Goal: Information Seeking & Learning: Learn about a topic

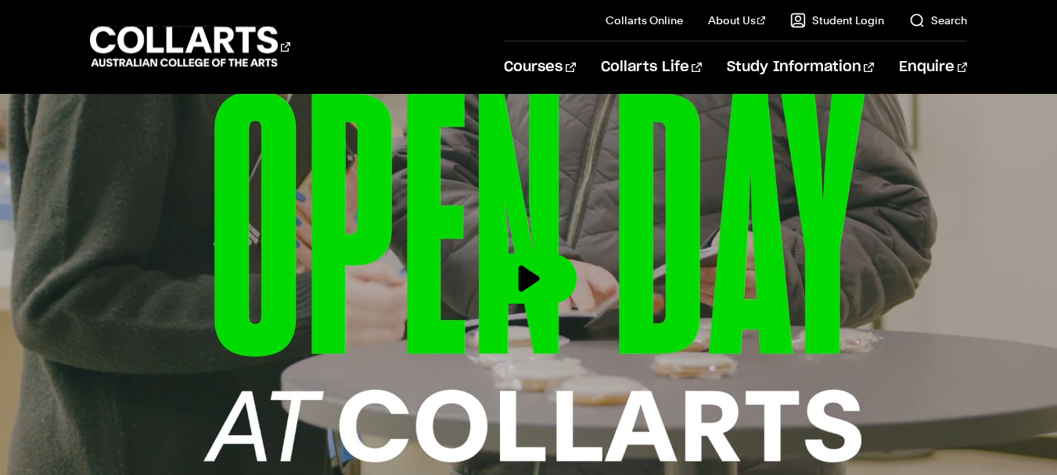
scroll to position [563, 0]
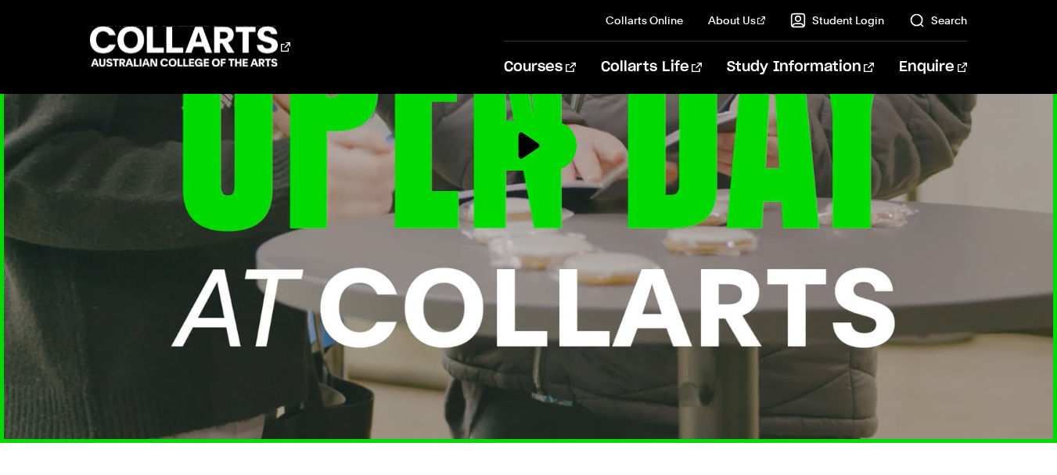
click at [527, 155] on button at bounding box center [528, 146] width 95 height 50
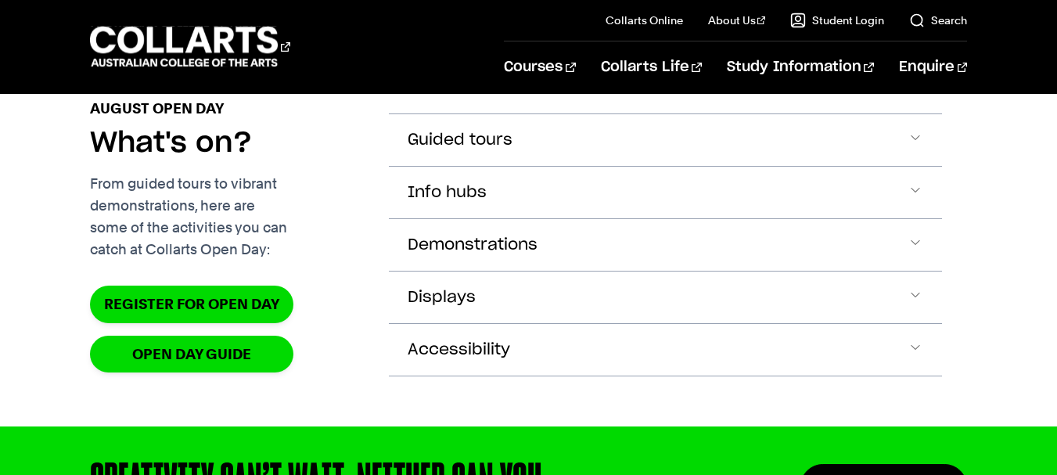
scroll to position [1604, 0]
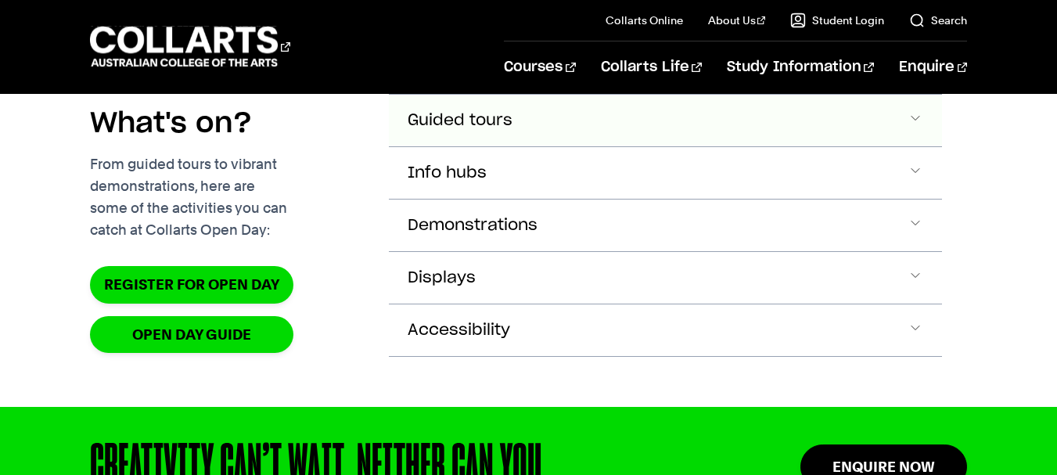
click at [906, 146] on button "Guided tours" at bounding box center [665, 121] width 553 height 52
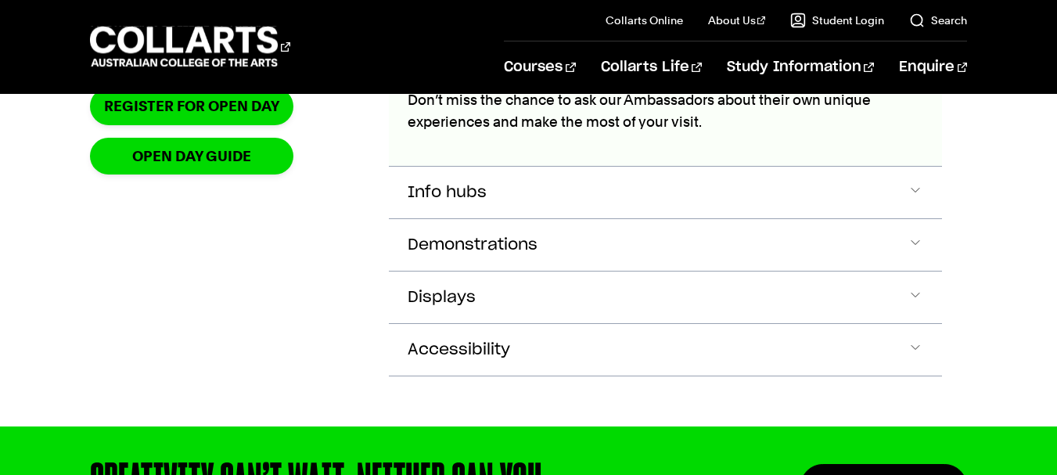
scroll to position [1807, 0]
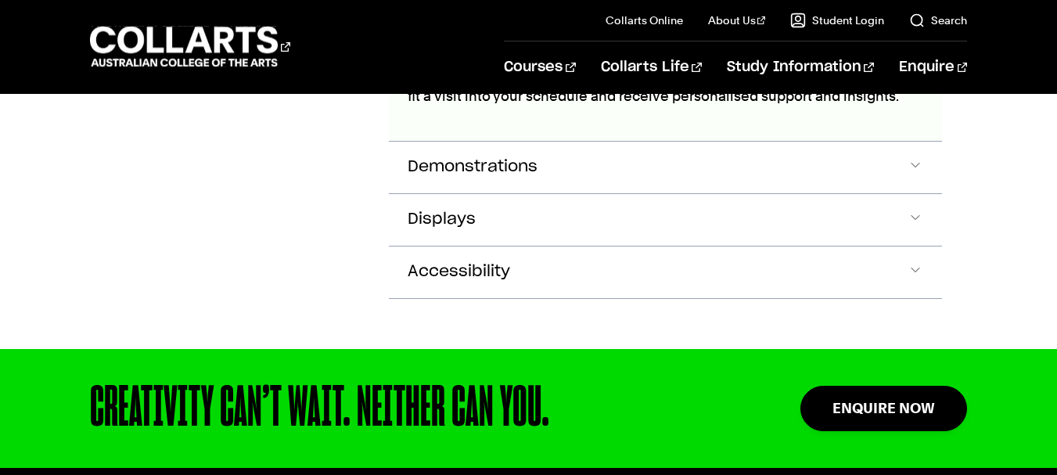
scroll to position [2001, 0]
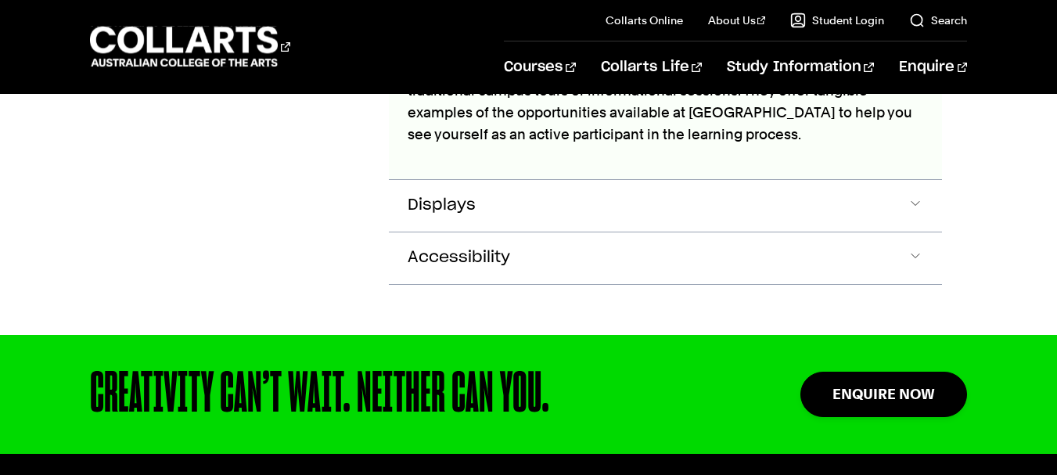
scroll to position [2259, 0]
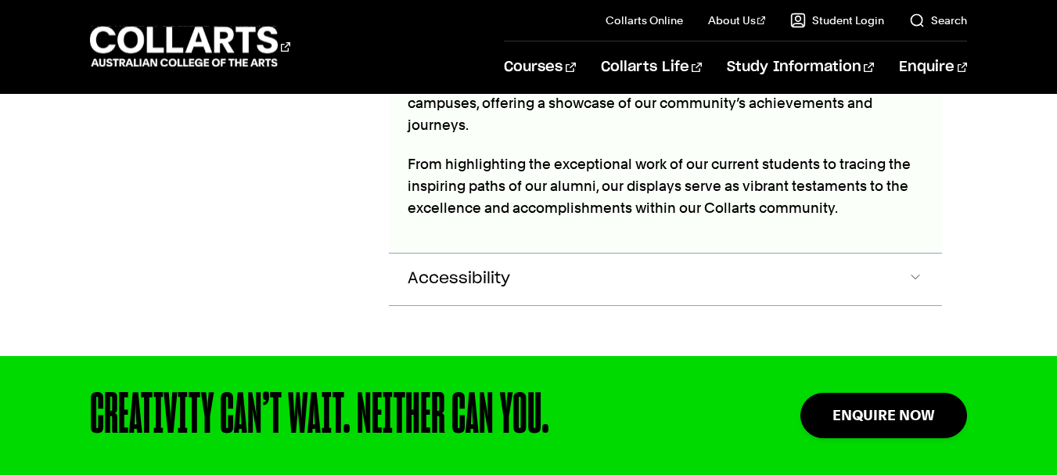
scroll to position [2460, 0]
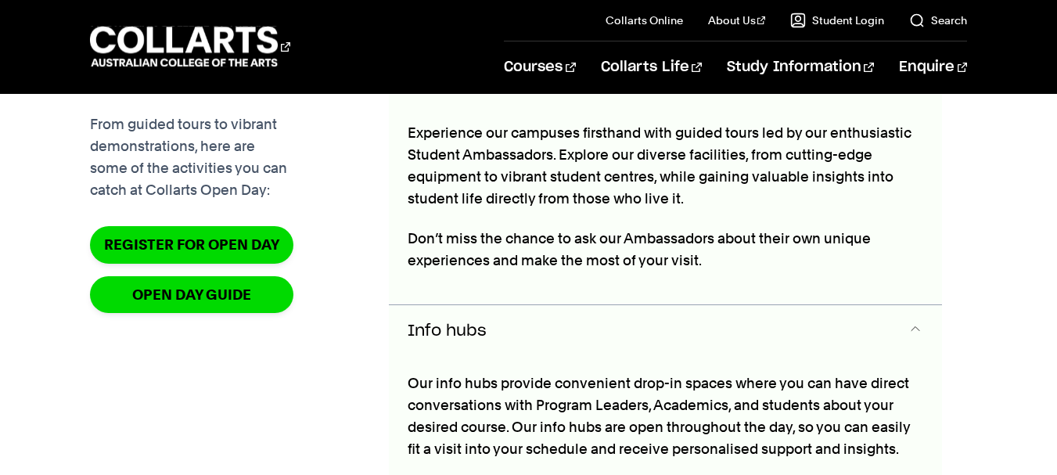
scroll to position [1625, 0]
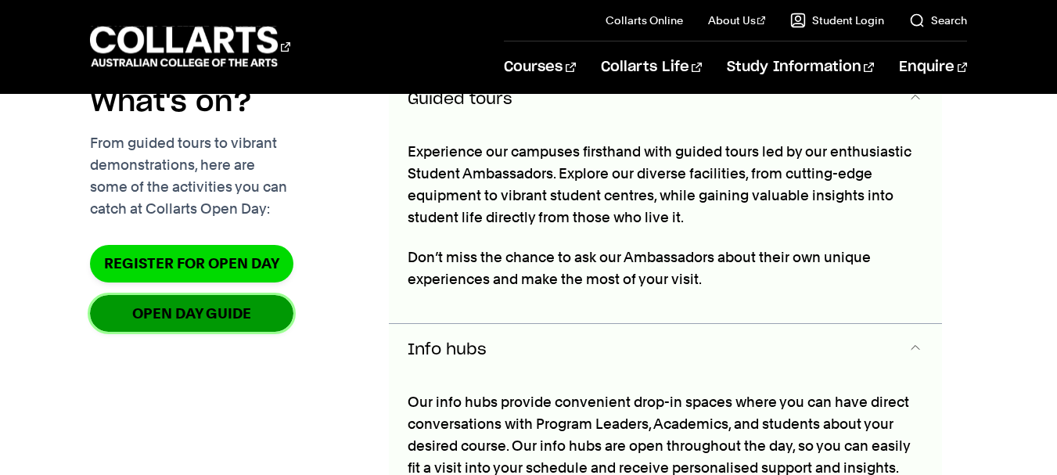
click at [218, 332] on link "OPEN DAY GUIDE" at bounding box center [191, 313] width 203 height 37
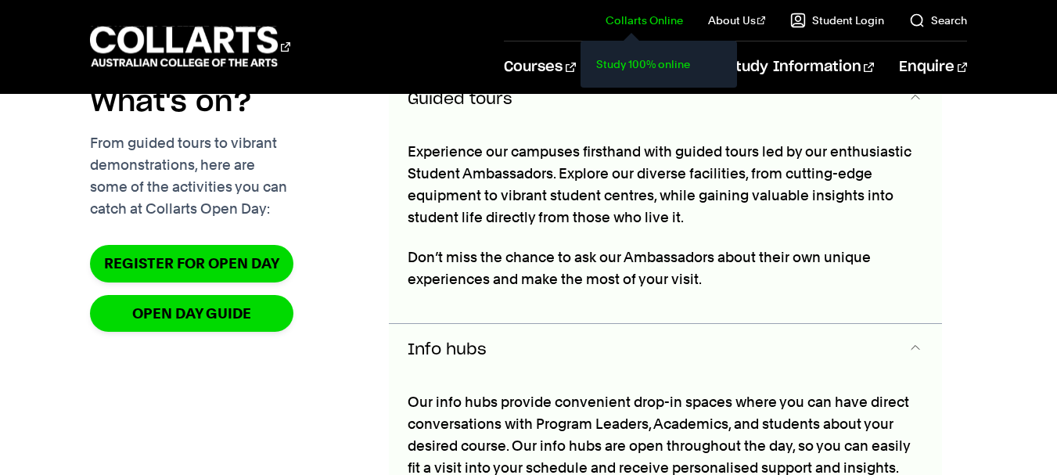
click at [692, 61] on link "Study 100% online" at bounding box center [658, 64] width 131 height 22
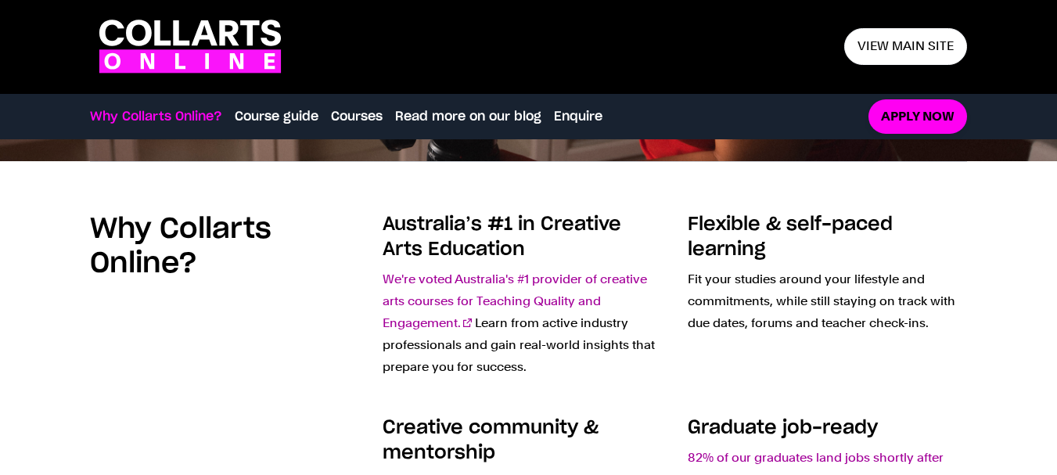
scroll to position [448, 0]
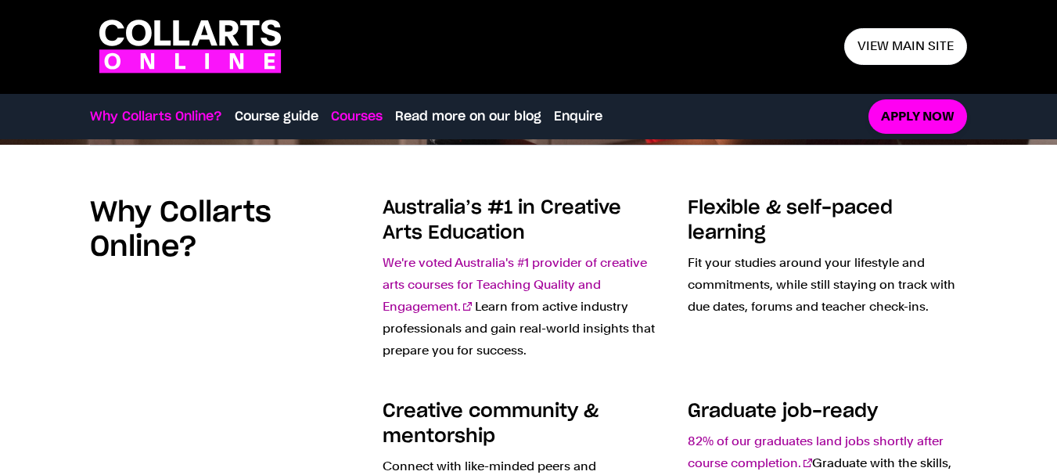
click at [369, 113] on link "Courses" at bounding box center [357, 116] width 52 height 19
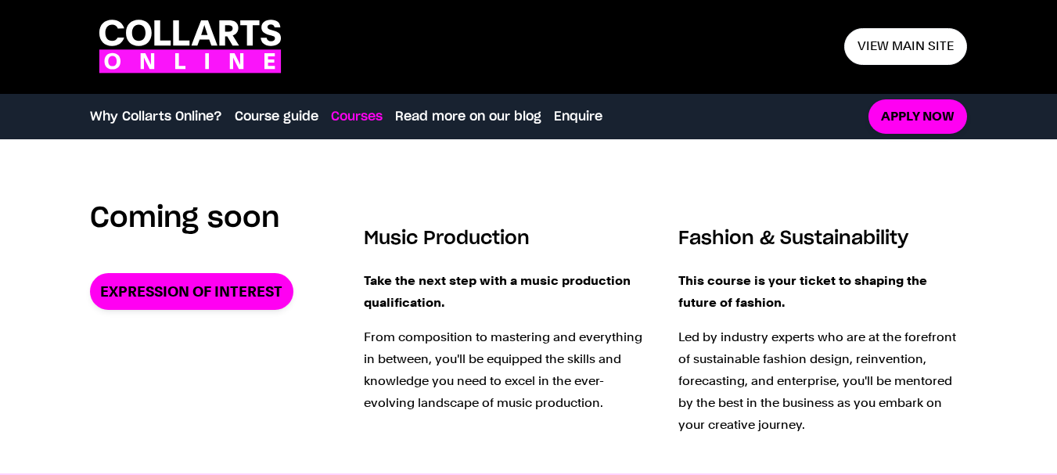
scroll to position [1917, 0]
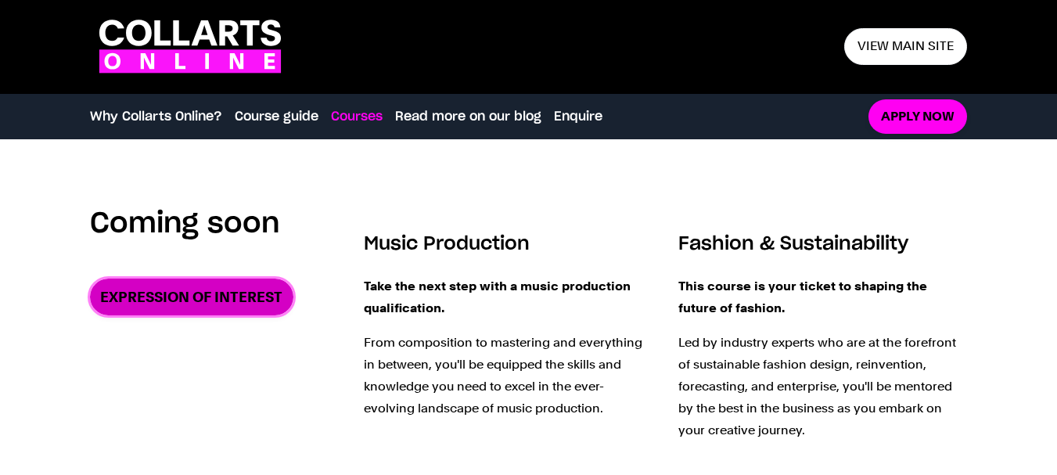
click at [240, 300] on link "Expression of Interest" at bounding box center [191, 297] width 203 height 37
